Goal: Task Accomplishment & Management: Manage account settings

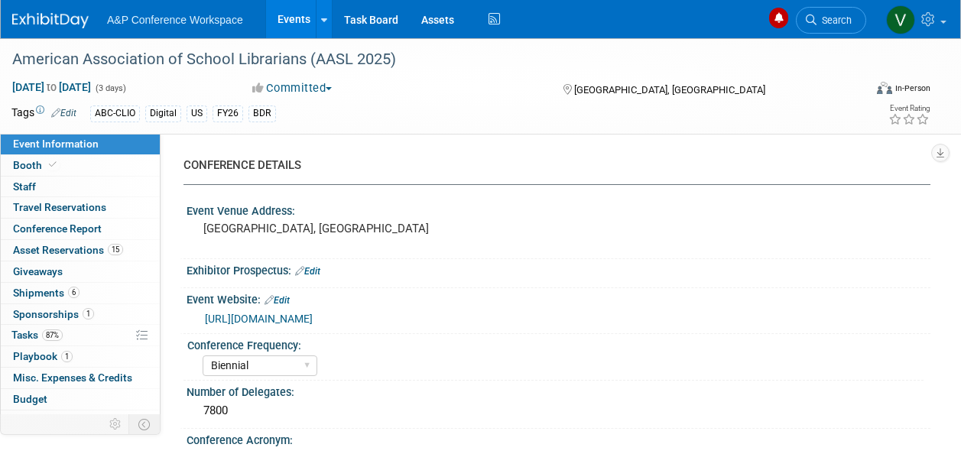
select select "Biennial"
select select "Level 1"
select select "In-Person Booth"
select select "Schools"
select select "Bloomsbury Digital Resources"
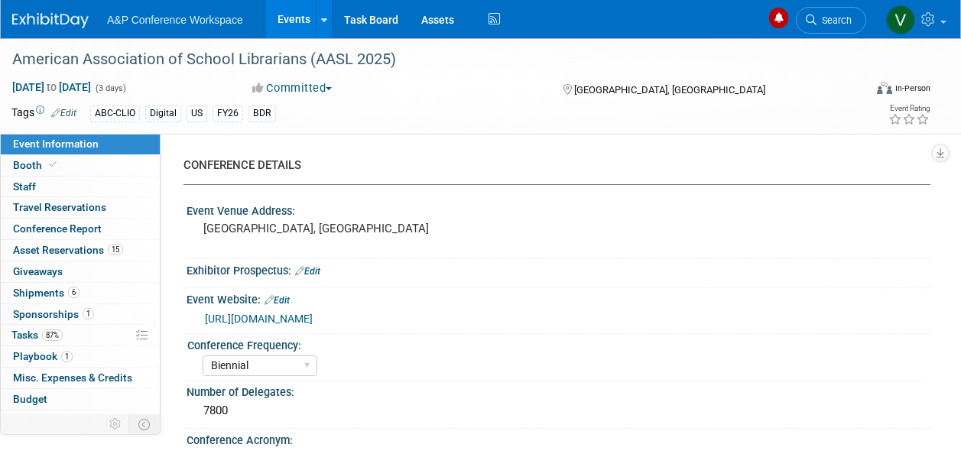
select select "[PERSON_NAME]"
select select "BDR Product Awareness and Trial Generation​"
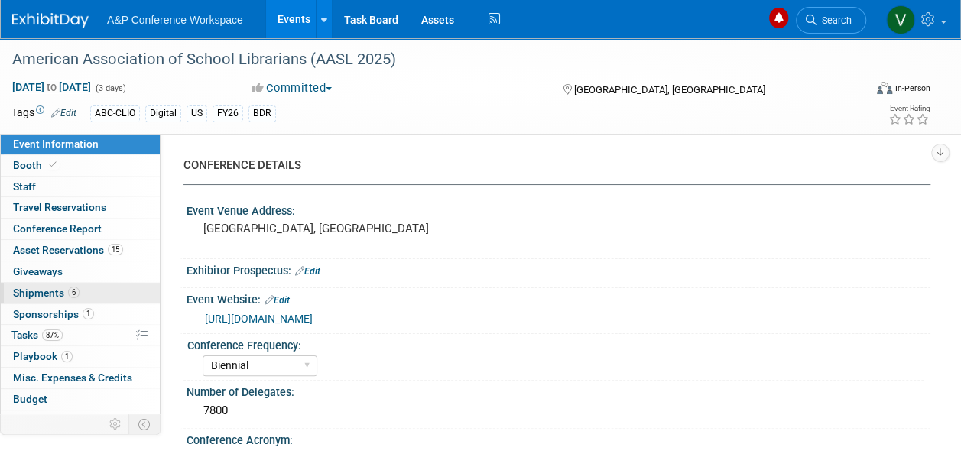
click at [56, 291] on span "Shipments 6" at bounding box center [46, 293] width 67 height 12
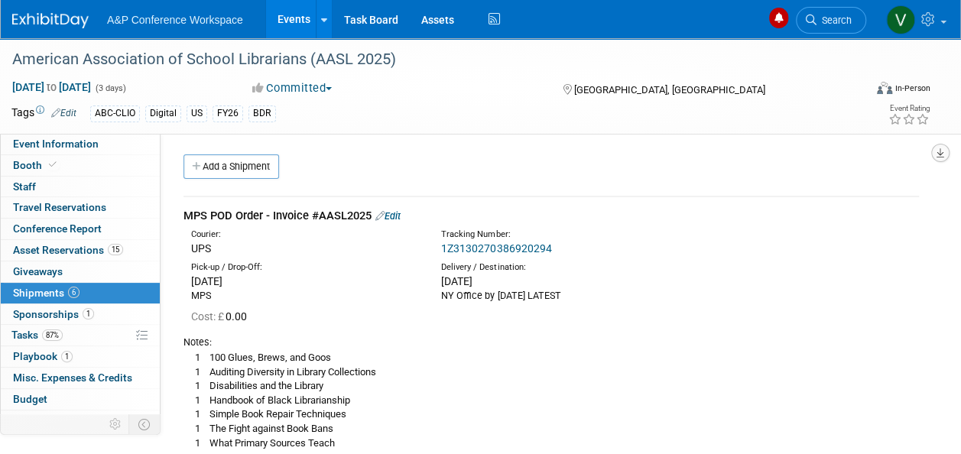
click at [940, 148] on icon "button" at bounding box center [941, 153] width 8 height 10
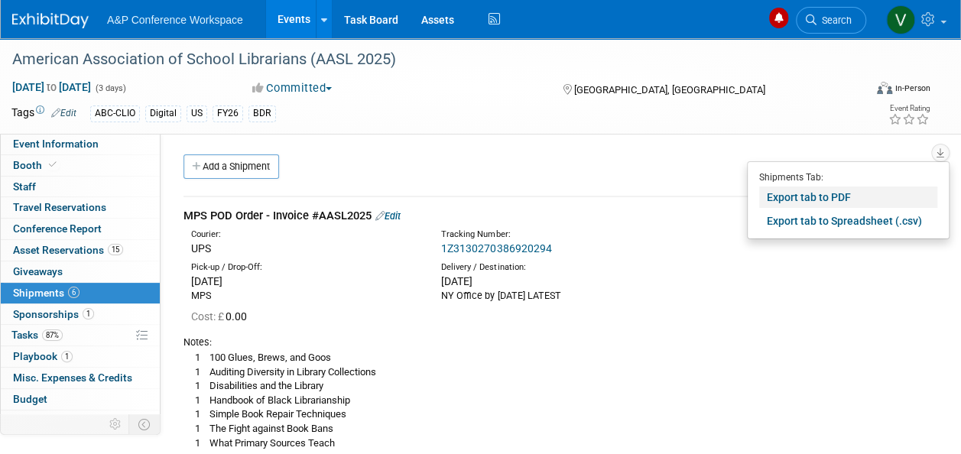
click at [823, 193] on link "Export tab to PDF" at bounding box center [848, 197] width 178 height 21
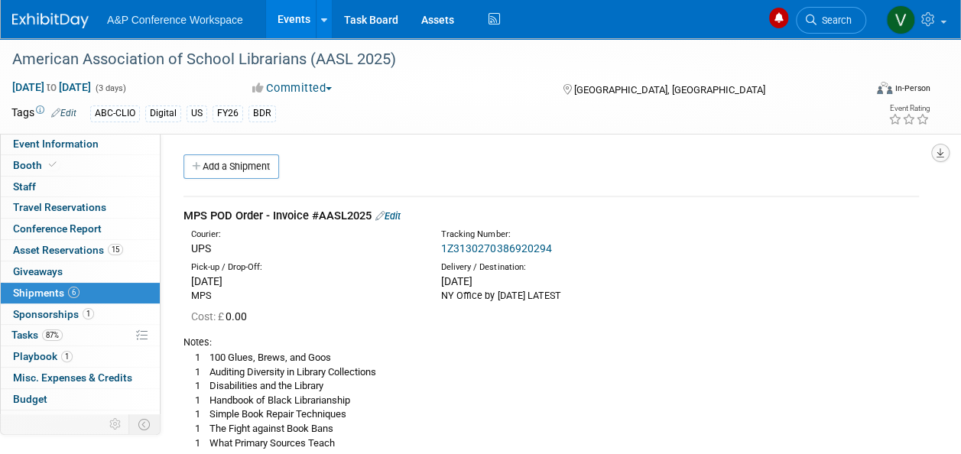
click at [937, 148] on icon "button" at bounding box center [941, 153] width 8 height 10
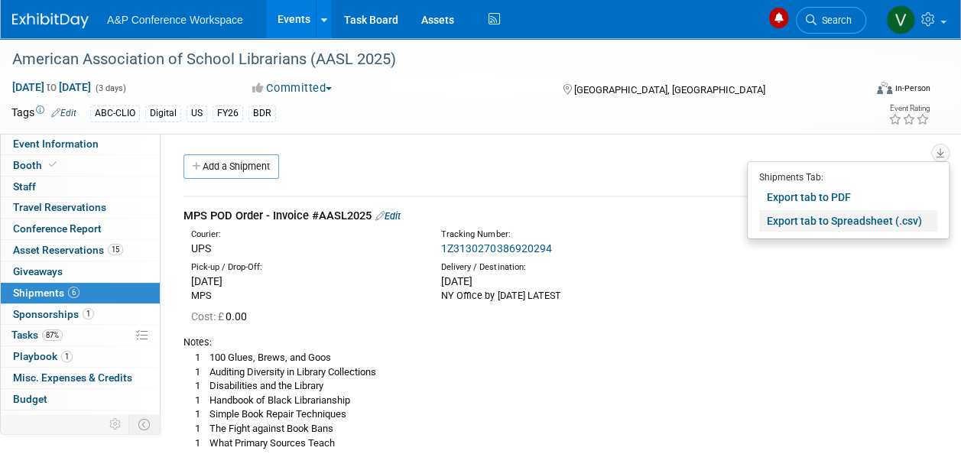
click at [864, 219] on link "Export tab to Spreadsheet (.csv)" at bounding box center [848, 220] width 178 height 21
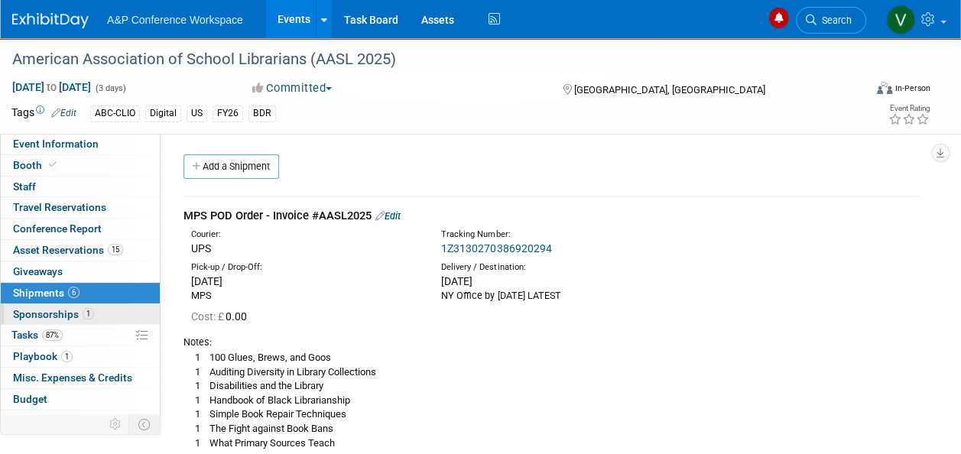
click at [52, 311] on span "Sponsorships 1" at bounding box center [53, 314] width 81 height 12
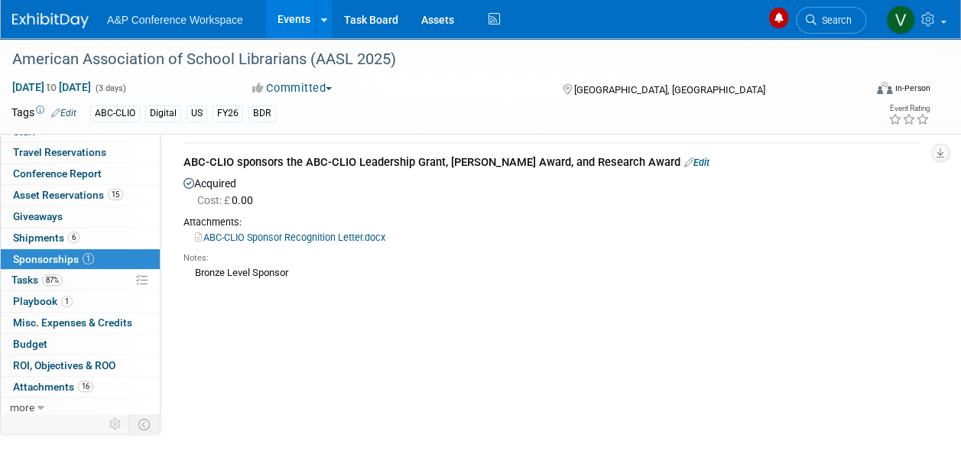
scroll to position [76, 0]
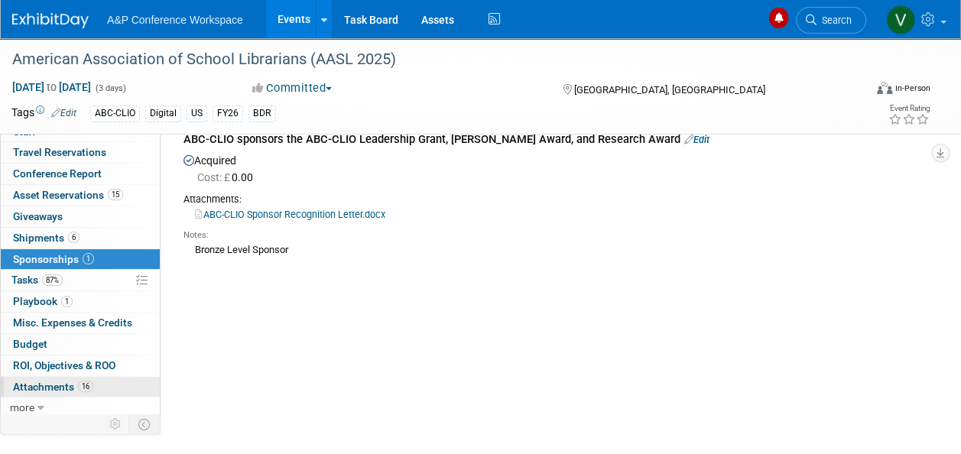
click at [44, 384] on span "Attachments 16" at bounding box center [53, 387] width 80 height 12
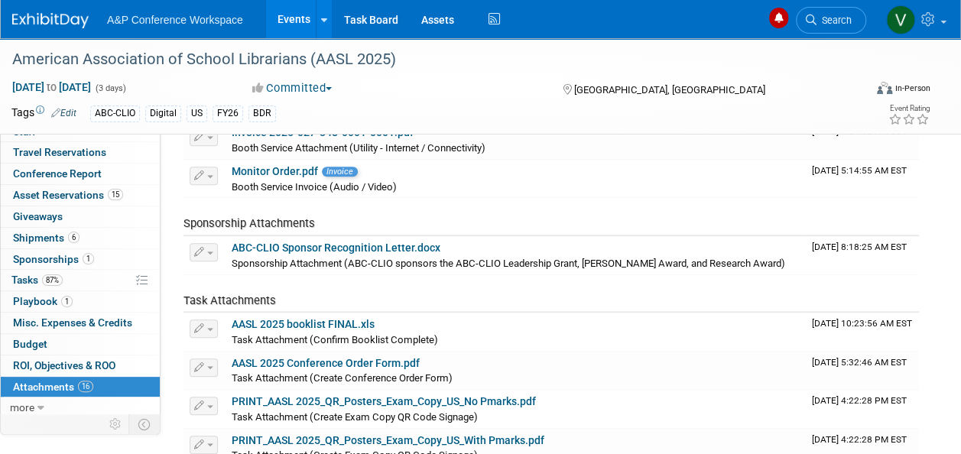
scroll to position [459, 0]
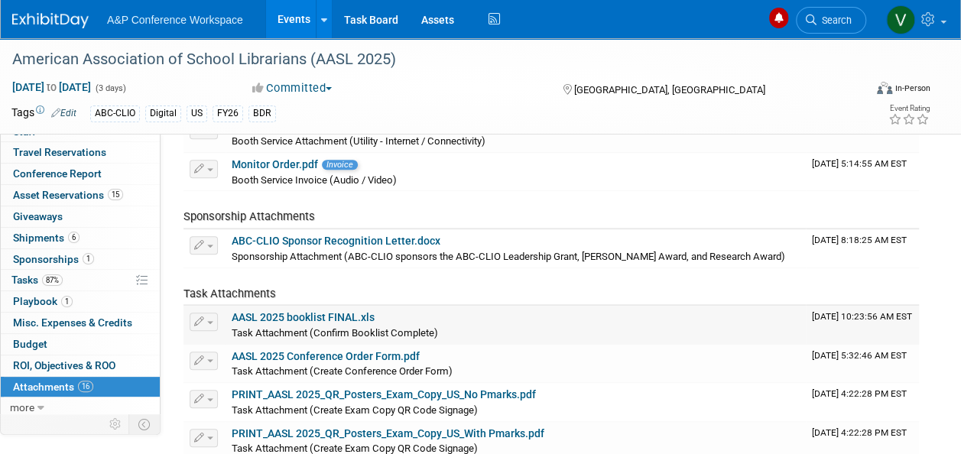
click at [320, 316] on link "AASL 2025 booklist FINAL.xls" at bounding box center [303, 317] width 143 height 12
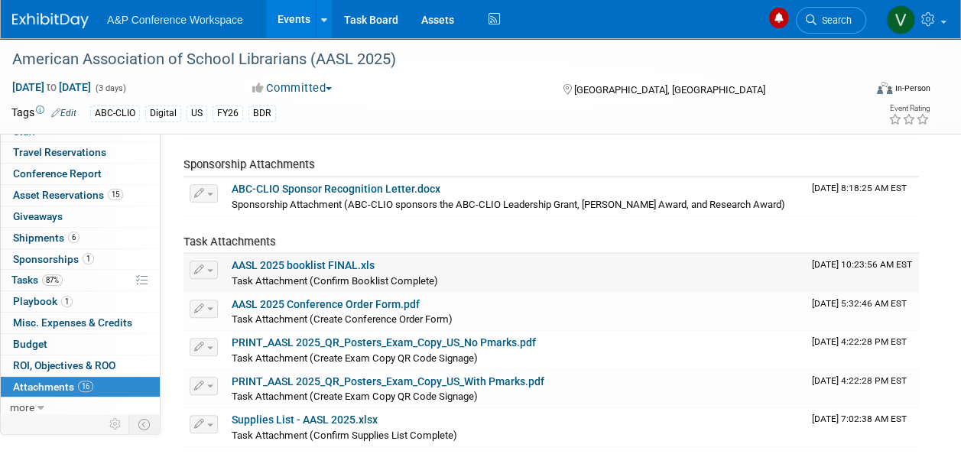
scroll to position [535, 0]
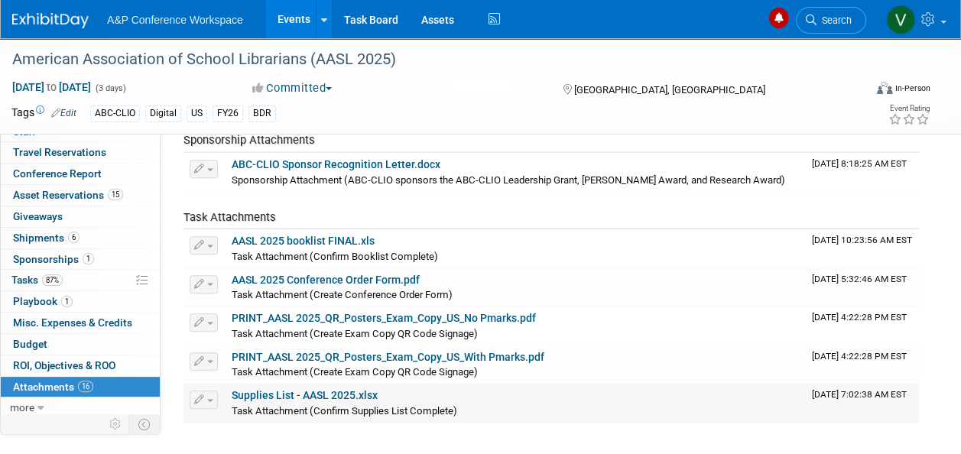
click at [347, 389] on link "Supplies List - AASL 2025.xlsx" at bounding box center [305, 395] width 146 height 12
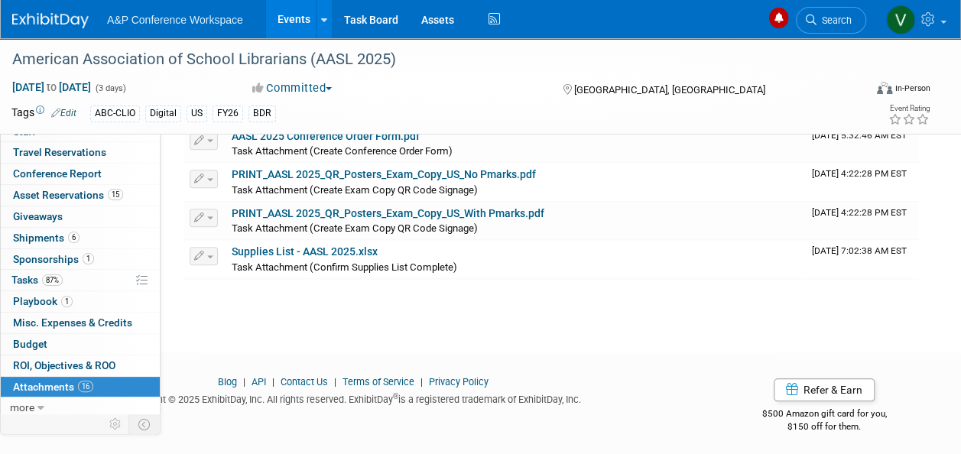
scroll to position [450, 0]
